Goal: Task Accomplishment & Management: Use online tool/utility

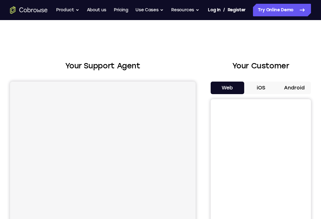
click at [296, 84] on button "Android" at bounding box center [295, 88] width 34 height 13
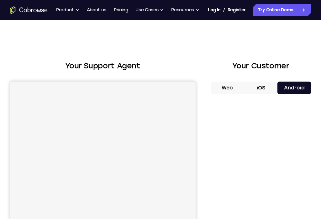
click at [295, 84] on button "Android" at bounding box center [295, 88] width 34 height 13
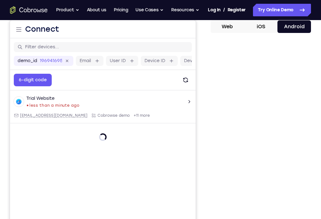
scroll to position [62, 0]
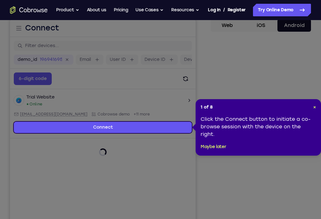
click at [312, 109] on header "1 of 8 ×" at bounding box center [258, 107] width 115 height 6
click at [42, 123] on link "Connect" at bounding box center [103, 127] width 178 height 11
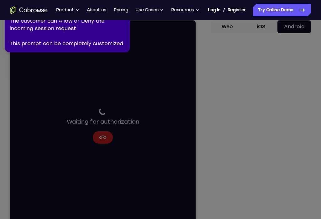
scroll to position [62, 0]
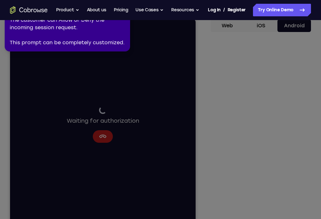
click at [313, 139] on icon at bounding box center [159, 112] width 324 height 231
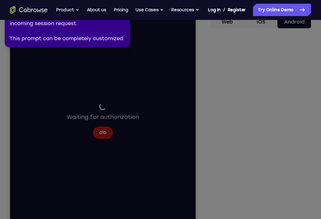
scroll to position [62, 0]
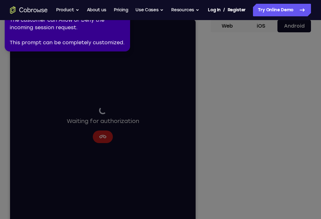
click at [288, 9] on link "Try Online Demo" at bounding box center [282, 10] width 58 height 13
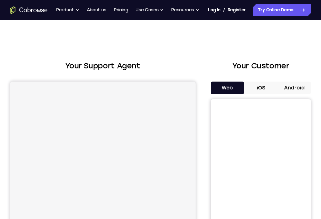
click at [299, 86] on button "Android" at bounding box center [295, 88] width 34 height 13
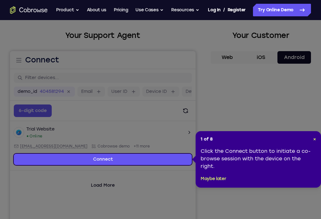
click at [314, 141] on span "×" at bounding box center [314, 138] width 3 height 5
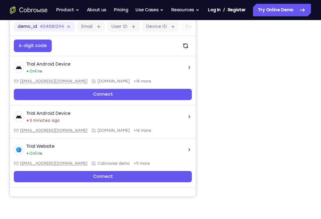
scroll to position [96, 0]
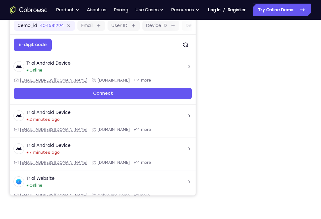
click at [311, 123] on div at bounding box center [261, 99] width 100 height 193
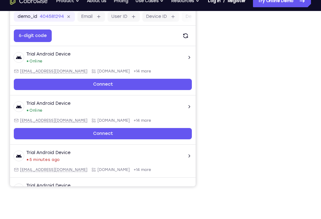
scroll to position [106, 0]
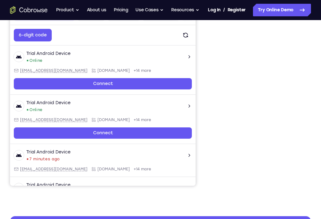
click at [138, 215] on div "Your Support Agent Your Customer Web iOS Android Next Steps We’d be happy to gi…" at bounding box center [160, 125] width 321 height 423
click at [308, 99] on div at bounding box center [261, 89] width 100 height 193
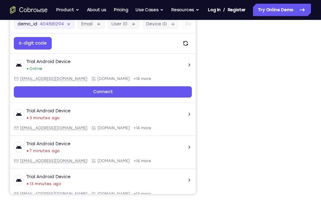
scroll to position [97, 0]
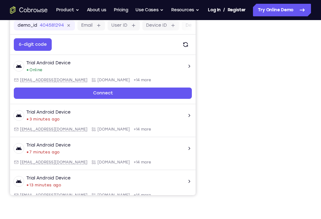
click at [317, 121] on div "Your Support Agent Your Customer Web iOS Android Next Steps We’d be happy to gi…" at bounding box center [160, 134] width 321 height 423
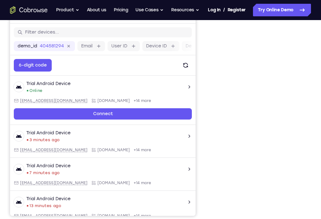
scroll to position [74, 0]
